Goal: Task Accomplishment & Management: Use online tool/utility

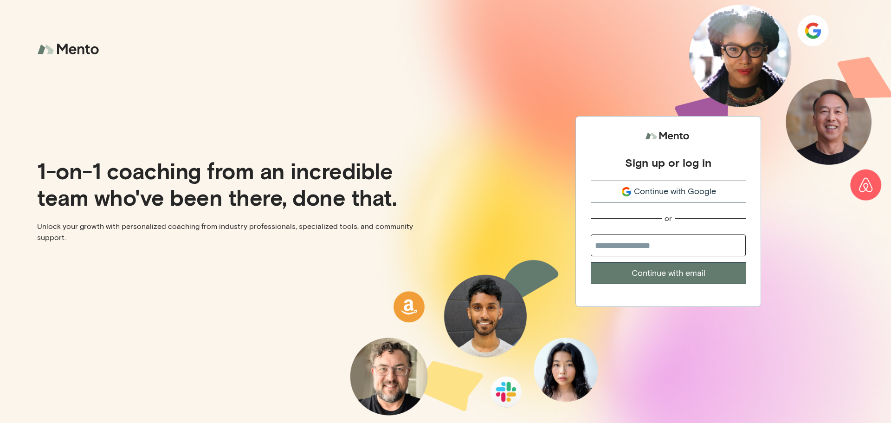
click at [667, 251] on input "email" at bounding box center [668, 245] width 155 height 22
type input "**********"
click at [675, 275] on button "Continue with email" at bounding box center [668, 273] width 155 height 22
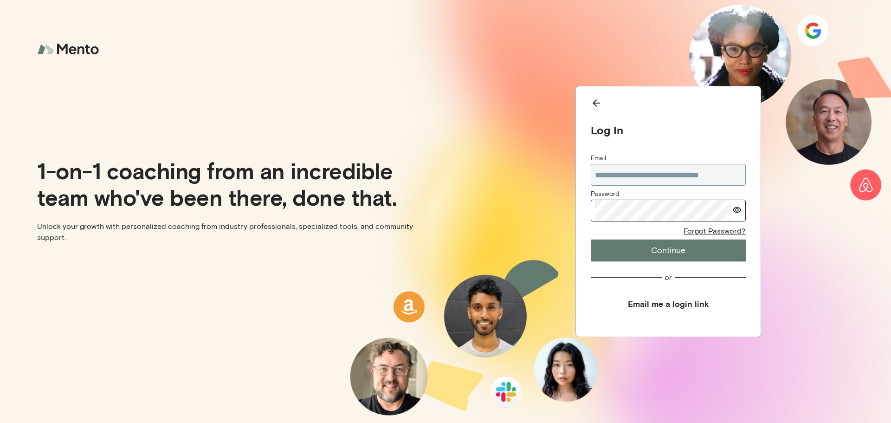
click at [650, 249] on button "Continue" at bounding box center [668, 251] width 155 height 22
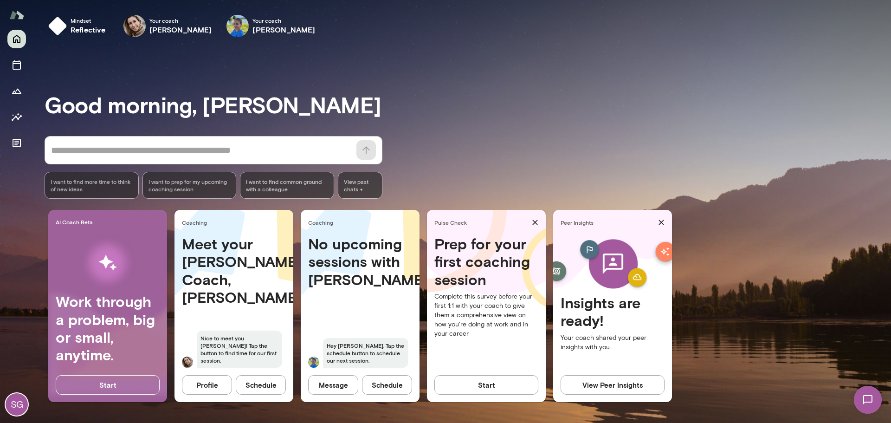
click at [337, 322] on div "No upcoming sessions with [PERSON_NAME] Hey [PERSON_NAME]. Tap the schedule but…" at bounding box center [360, 307] width 119 height 144
click at [340, 250] on h4 "No upcoming sessions with [PERSON_NAME]" at bounding box center [360, 261] width 104 height 53
click at [336, 357] on span "Hey [PERSON_NAME]. Tap the schedule button to schedule our next session." at bounding box center [365, 353] width 85 height 30
click at [395, 382] on button "Schedule" at bounding box center [387, 385] width 50 height 20
